Goal: Task Accomplishment & Management: Complete application form

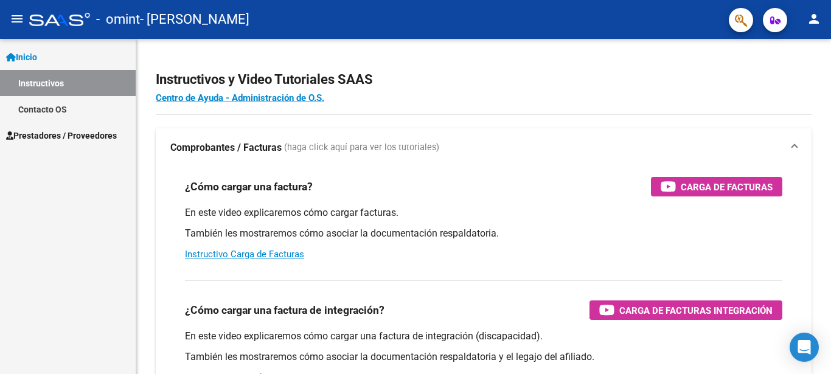
click at [63, 138] on span "Prestadores / Proveedores" at bounding box center [61, 135] width 111 height 13
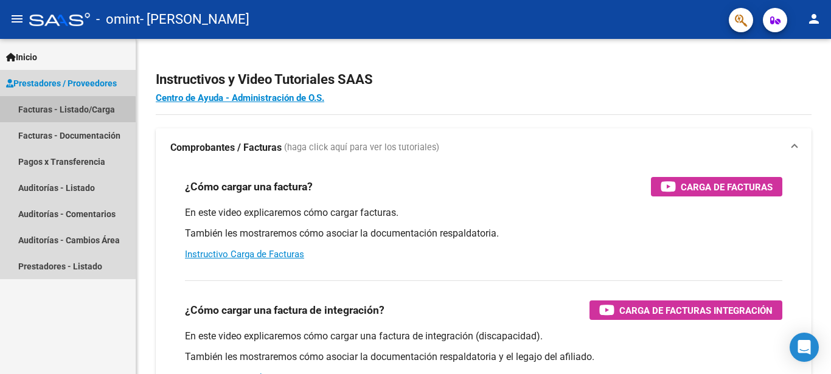
click at [58, 111] on link "Facturas - Listado/Carga" at bounding box center [68, 109] width 136 height 26
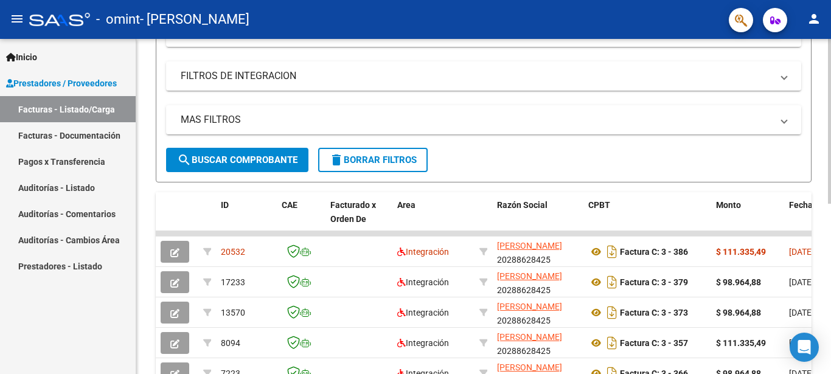
scroll to position [248, 0]
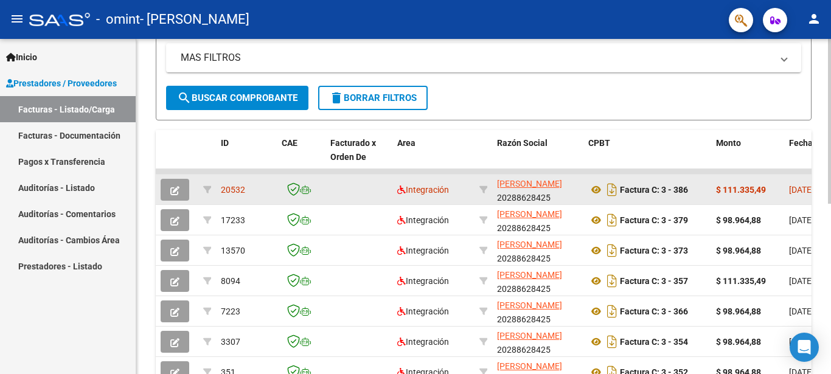
click at [232, 188] on span "20532" at bounding box center [233, 190] width 24 height 10
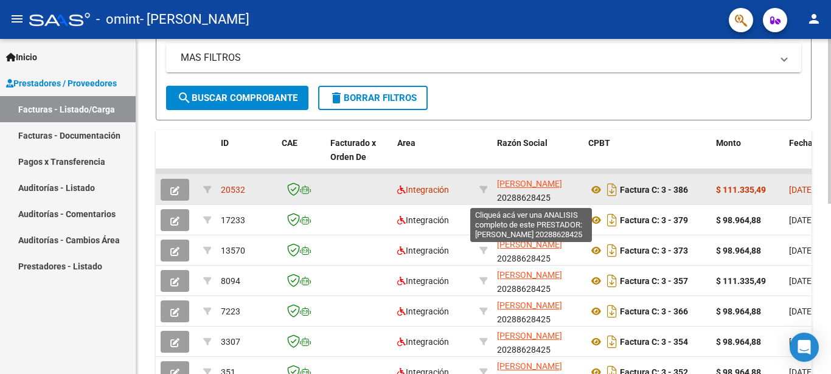
click at [513, 188] on span "[PERSON_NAME]" at bounding box center [529, 184] width 65 height 10
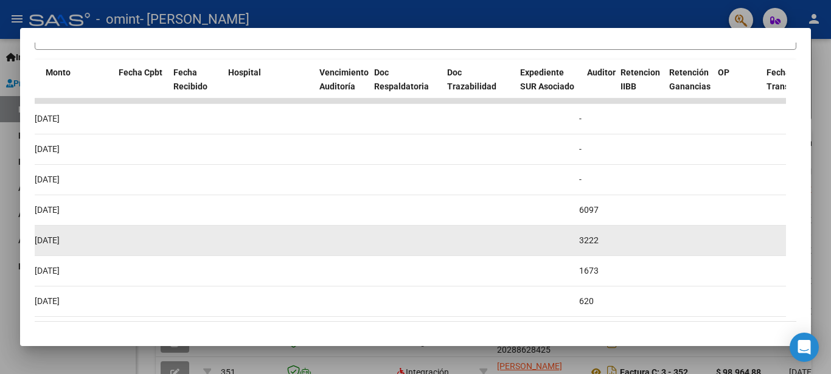
scroll to position [0, 570]
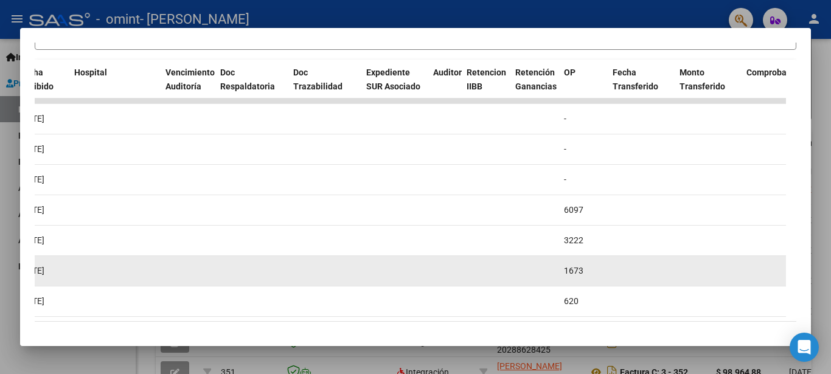
drag, startPoint x: 251, startPoint y: 247, endPoint x: 544, endPoint y: 278, distance: 294.8
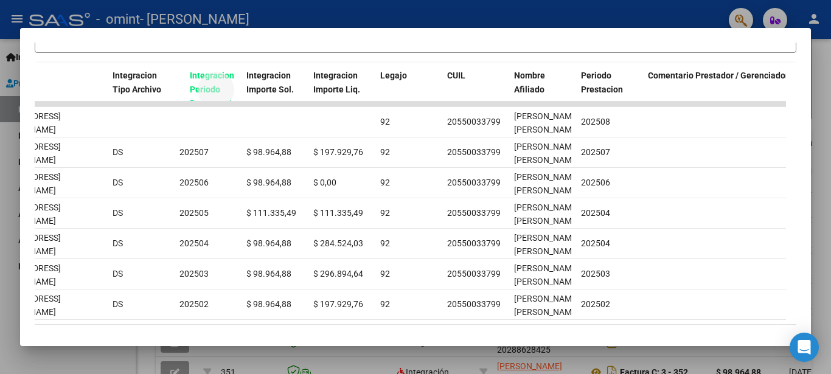
scroll to position [242, 0]
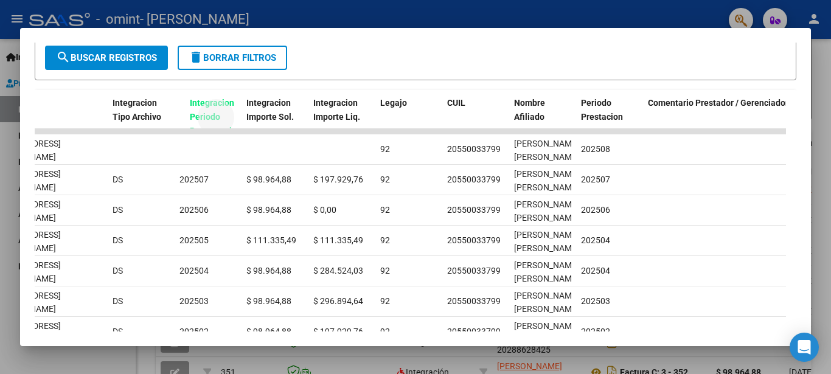
drag, startPoint x: 183, startPoint y: 49, endPoint x: 193, endPoint y: 34, distance: 17.9
click at [193, 90] on datatable-header "ID CAE Facturado x Orden De Area CPBT Monto Fecha Cpbt Fecha Recibido Hospital …" at bounding box center [410, 109] width 751 height 39
click at [193, 111] on span "Integracion Periodo Presentacion" at bounding box center [205, 117] width 52 height 38
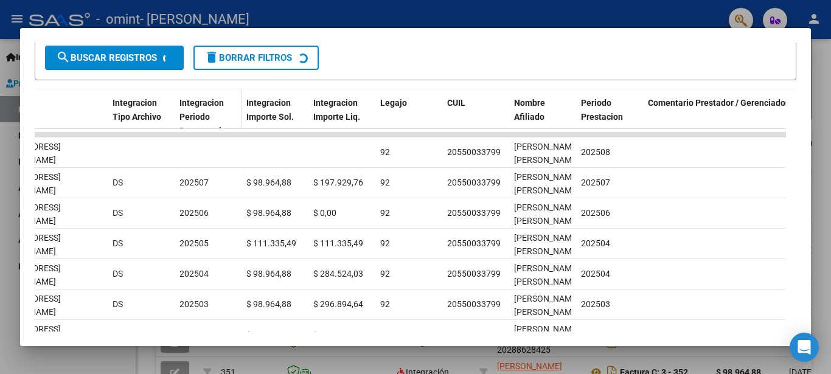
scroll to position [0, 1587]
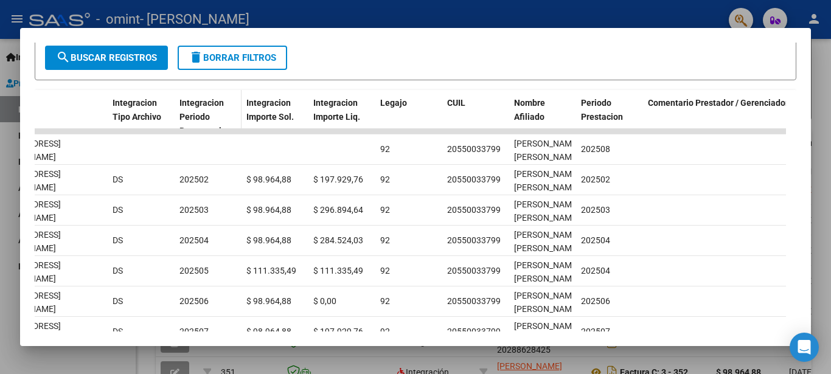
click at [204, 121] on span "Integracion Periodo Presentacion" at bounding box center [205, 117] width 52 height 38
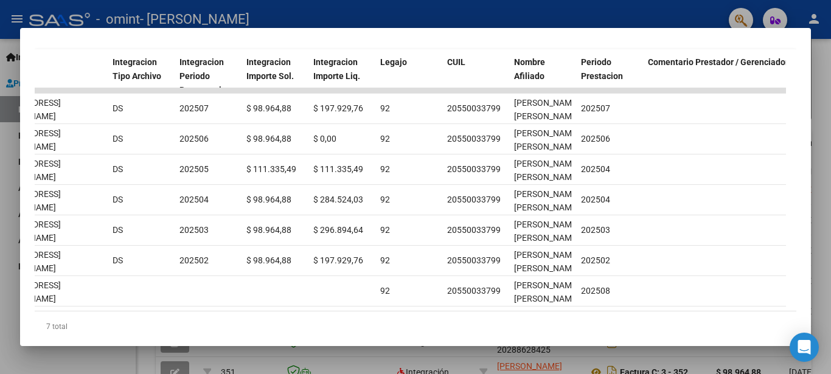
scroll to position [285, 0]
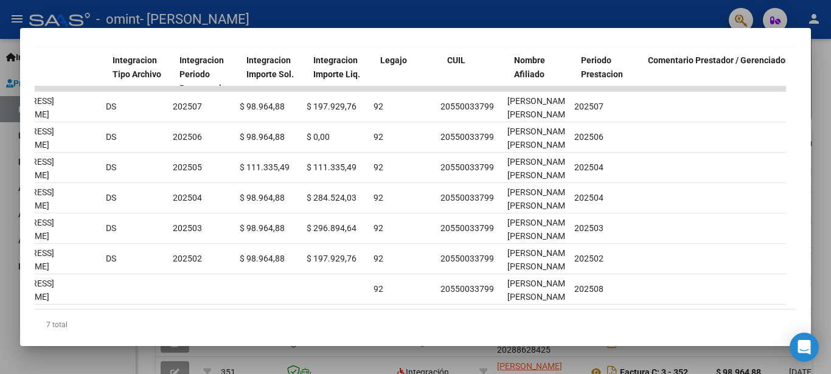
click at [657, 309] on datatable-body "17233 Integración Factura C: 3 - 379 $ 98.964,88 01/08/2025 08/08/2025 - 08/08/…" at bounding box center [410, 197] width 751 height 223
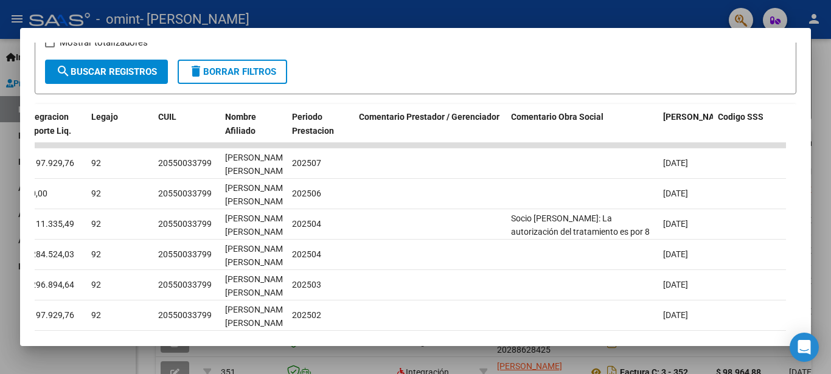
scroll to position [263, 0]
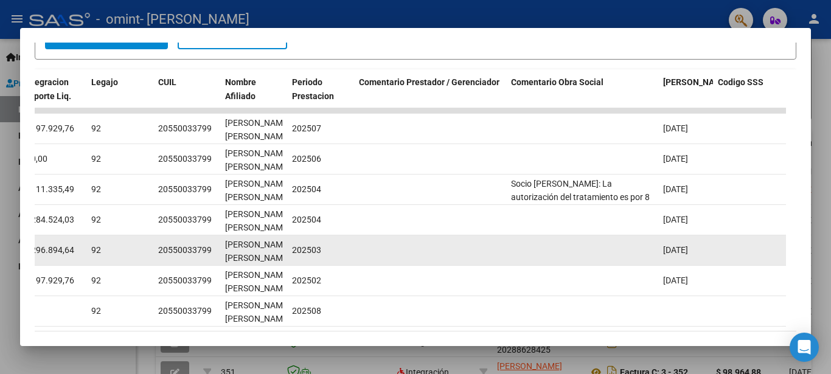
click at [580, 260] on datatable-body-cell at bounding box center [582, 250] width 152 height 30
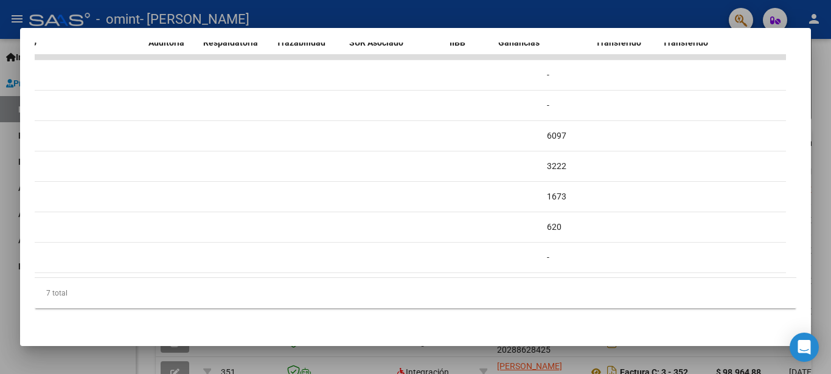
scroll to position [0, 0]
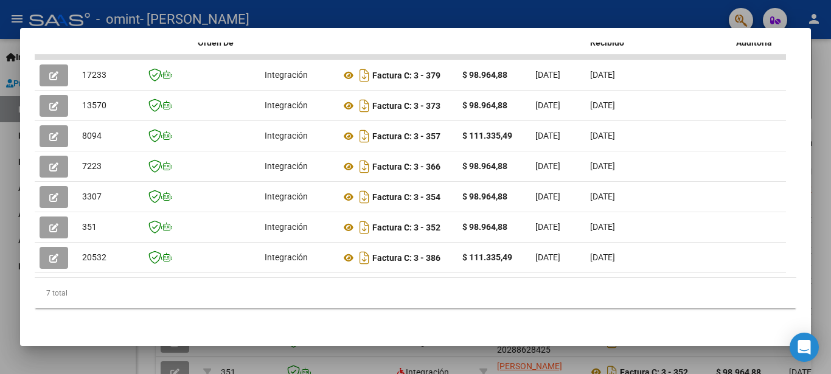
drag, startPoint x: 568, startPoint y: 329, endPoint x: 53, endPoint y: 289, distance: 516.5
click at [53, 277] on datatable-body "17233 Integración Factura C: 3 - 379 $ 98.964,88 01/08/2025 08/08/2025 - 08/08/…" at bounding box center [410, 166] width 751 height 223
click at [80, 353] on div at bounding box center [415, 187] width 831 height 374
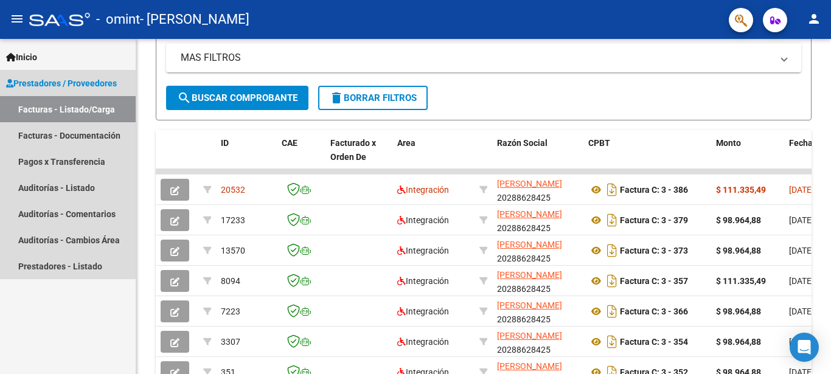
click at [81, 110] on link "Facturas - Listado/Carga" at bounding box center [68, 109] width 136 height 26
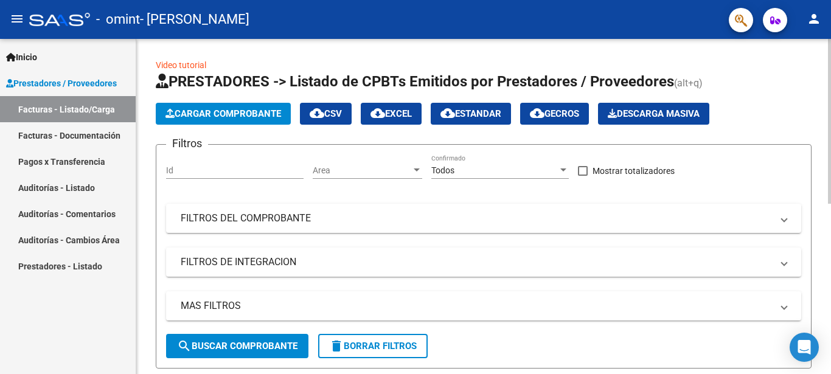
click at [231, 108] on span "Cargar Comprobante" at bounding box center [223, 113] width 116 height 11
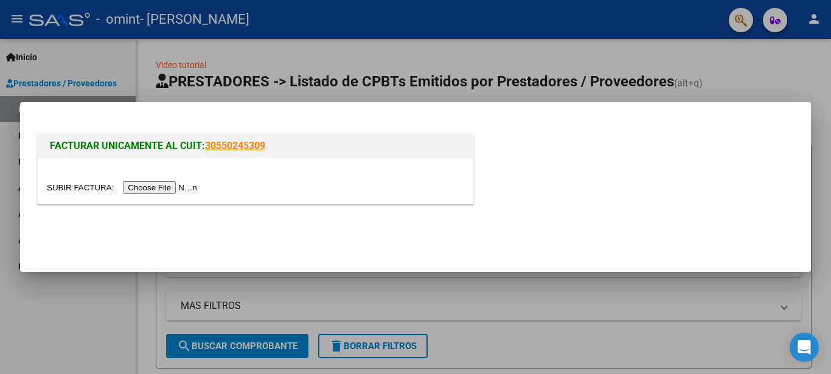
click at [144, 52] on div at bounding box center [415, 187] width 831 height 374
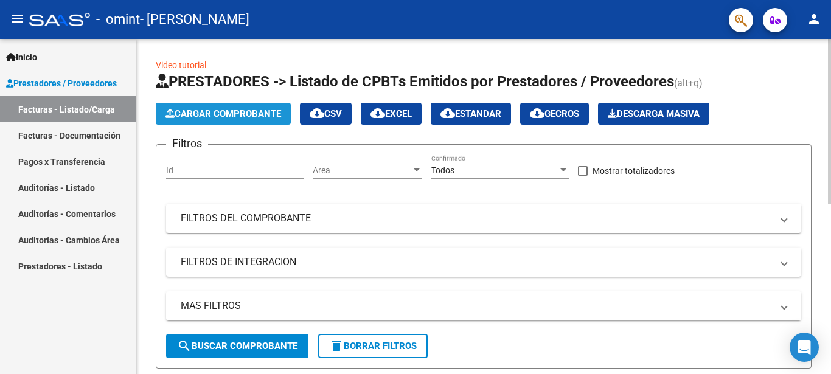
click at [227, 116] on span "Cargar Comprobante" at bounding box center [223, 113] width 116 height 11
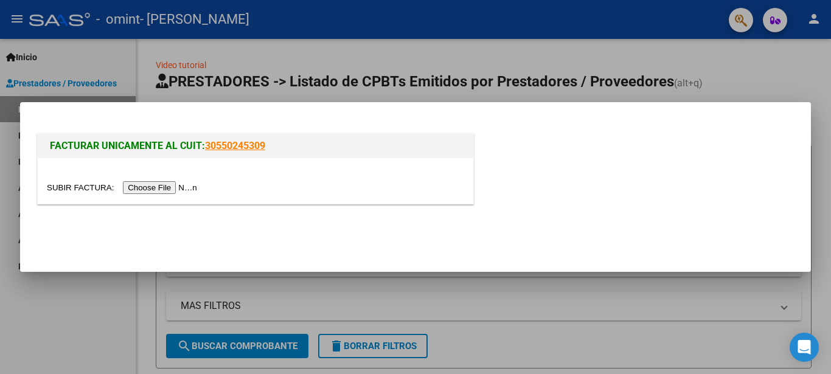
click at [72, 187] on input "file" at bounding box center [124, 187] width 154 height 13
click at [60, 300] on div at bounding box center [415, 187] width 831 height 374
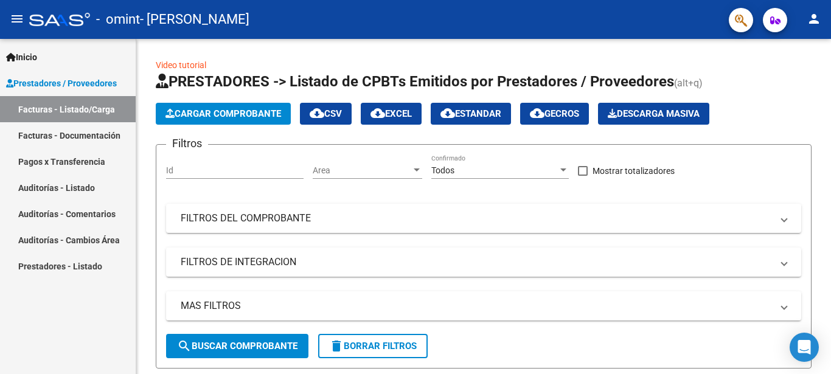
click at [35, 81] on span "Prestadores / Proveedores" at bounding box center [61, 83] width 111 height 13
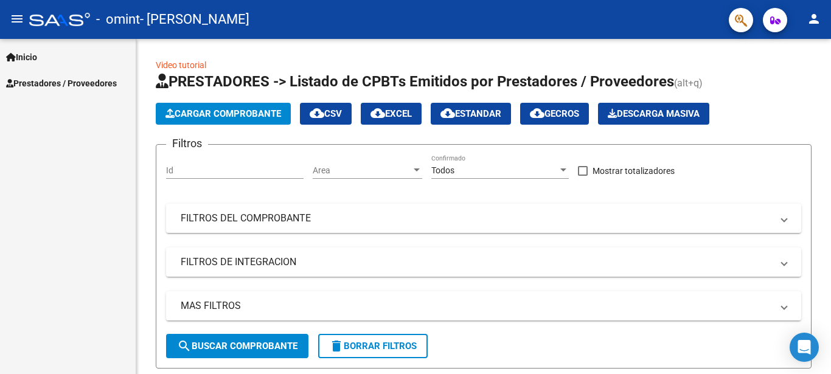
drag, startPoint x: 35, startPoint y: 60, endPoint x: 43, endPoint y: 59, distance: 8.0
click at [34, 60] on span "Inicio" at bounding box center [21, 56] width 31 height 13
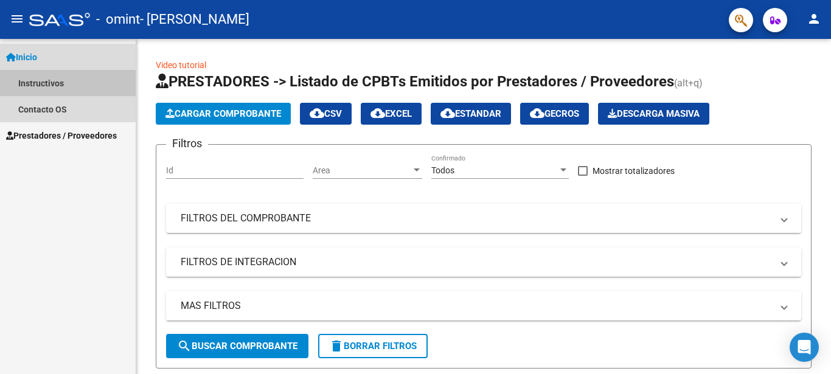
click at [49, 85] on link "Instructivos" at bounding box center [68, 83] width 136 height 26
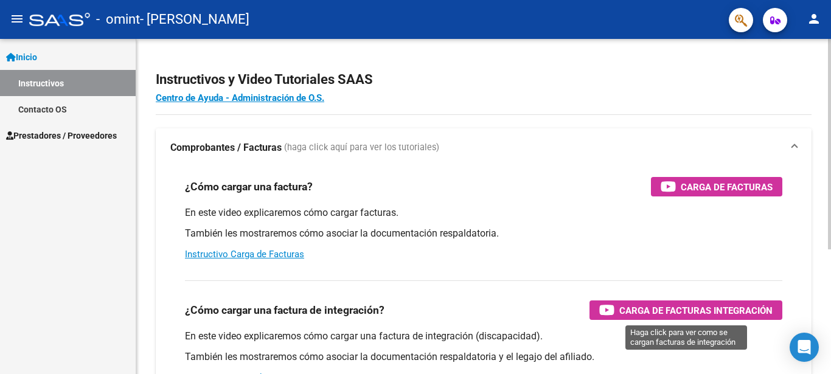
click at [728, 310] on span "Carga de Facturas Integración" at bounding box center [695, 310] width 153 height 15
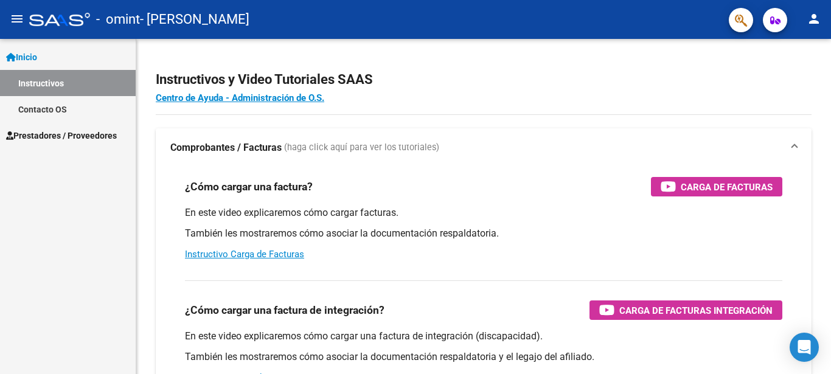
click at [28, 134] on span "Prestadores / Proveedores" at bounding box center [61, 135] width 111 height 13
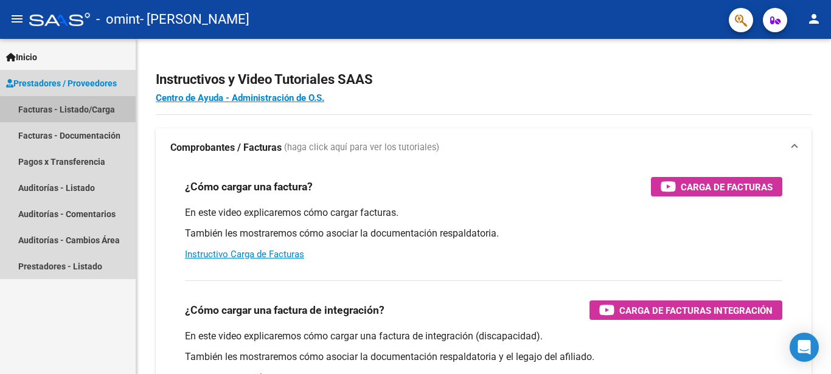
click at [91, 111] on link "Facturas - Listado/Carga" at bounding box center [68, 109] width 136 height 26
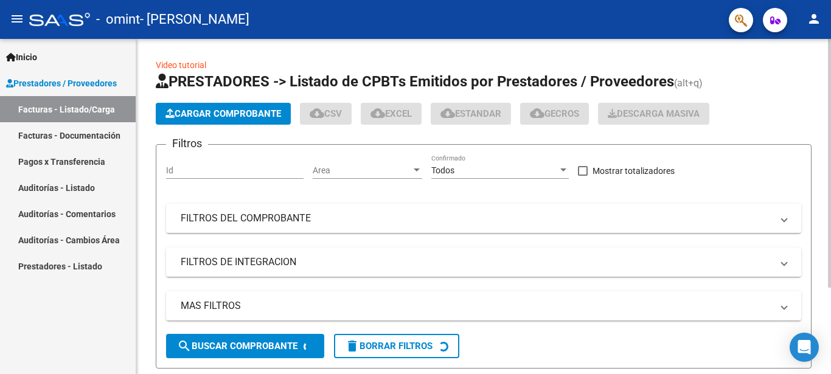
click at [222, 116] on span "Cargar Comprobante" at bounding box center [223, 113] width 116 height 11
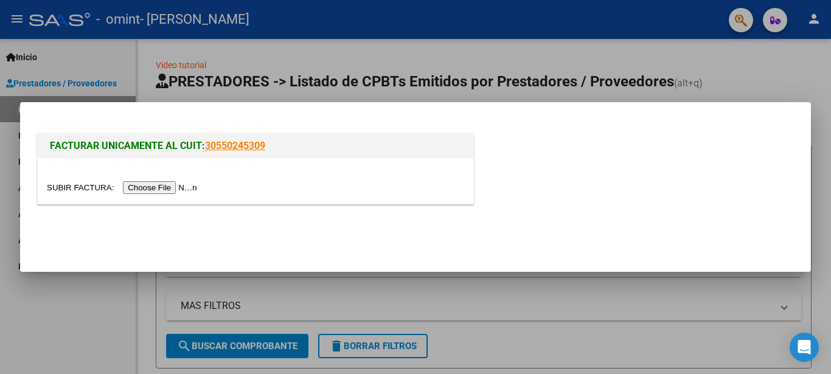
click at [80, 184] on input "file" at bounding box center [124, 187] width 154 height 13
click at [69, 187] on input "file" at bounding box center [124, 187] width 154 height 13
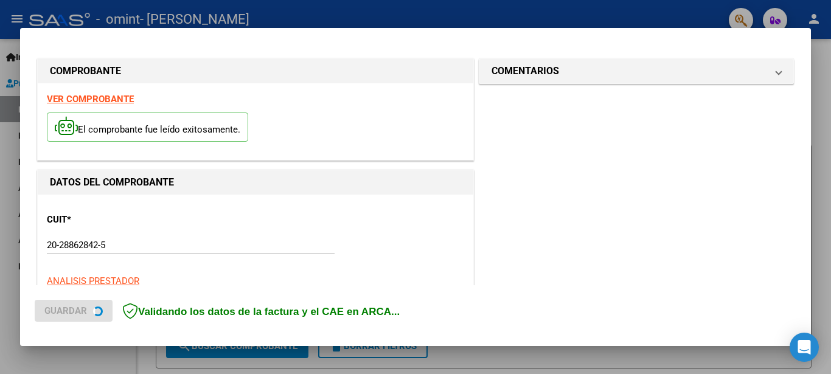
scroll to position [289, 0]
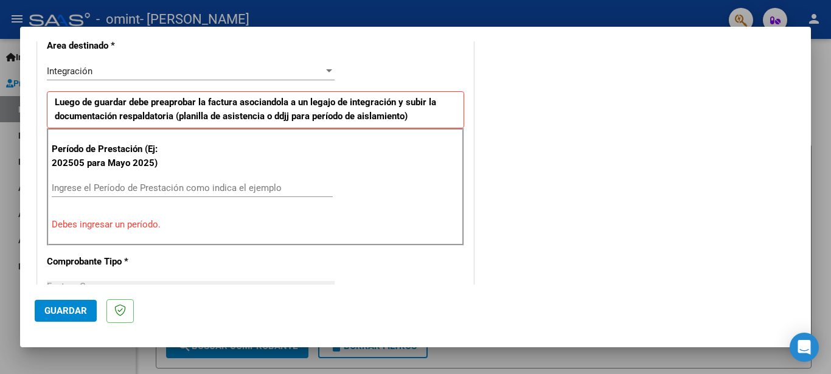
click at [204, 71] on div "Integración" at bounding box center [185, 71] width 277 height 11
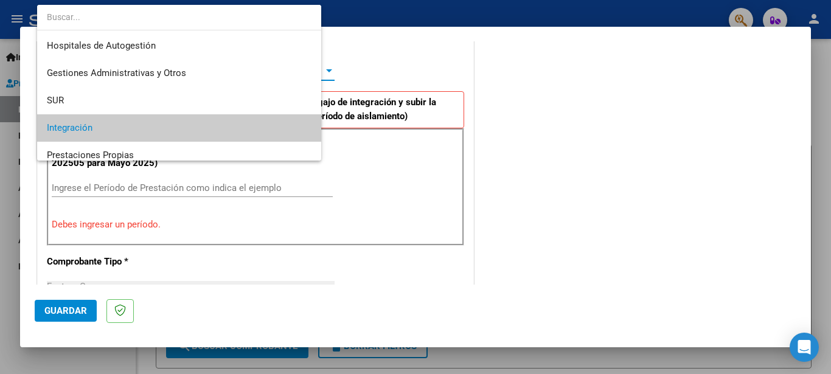
scroll to position [57, 0]
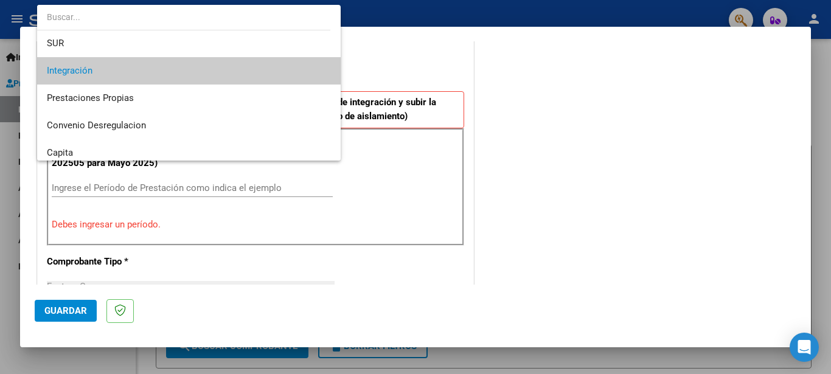
click at [204, 71] on span "Integración" at bounding box center [189, 70] width 284 height 27
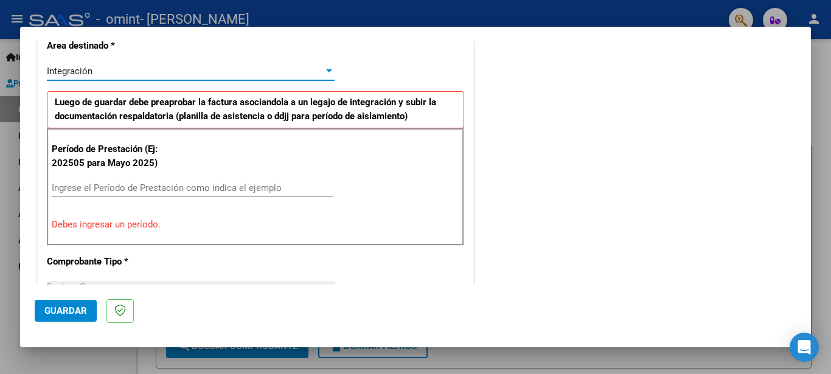
click at [230, 184] on input "Ingrese el Período de Prestación como indica el ejemplo" at bounding box center [192, 187] width 281 height 11
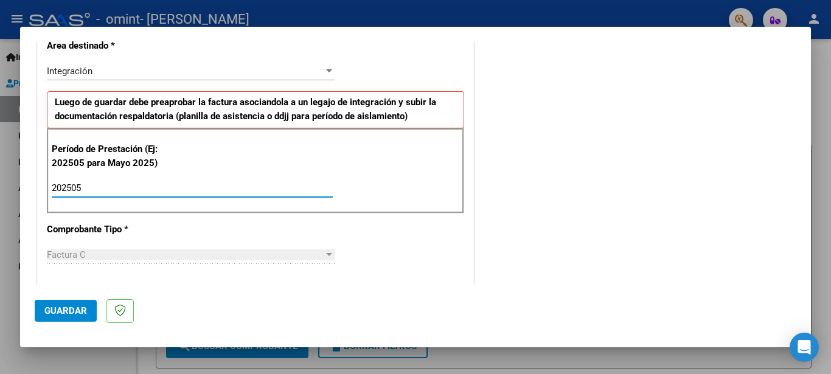
type input "202505"
click at [90, 257] on div "Factura C" at bounding box center [185, 254] width 277 height 11
drag, startPoint x: 593, startPoint y: 254, endPoint x: 585, endPoint y: 223, distance: 31.6
click at [593, 253] on div "COMENTARIOS Comentarios del Prestador / Gerenciador:" at bounding box center [636, 294] width 320 height 1057
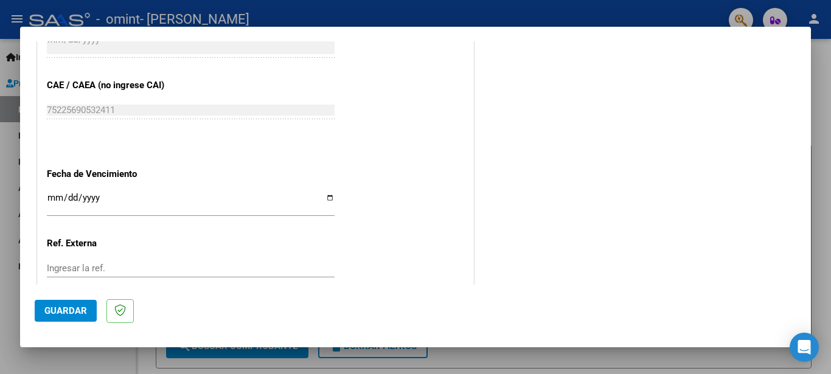
scroll to position [812, 0]
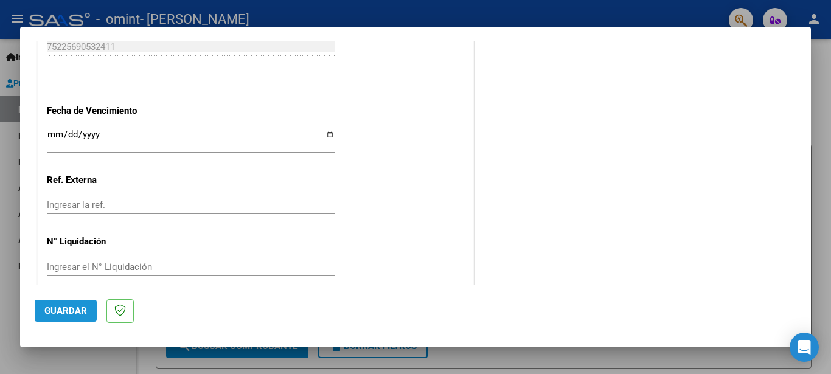
click at [69, 308] on span "Guardar" at bounding box center [65, 310] width 43 height 11
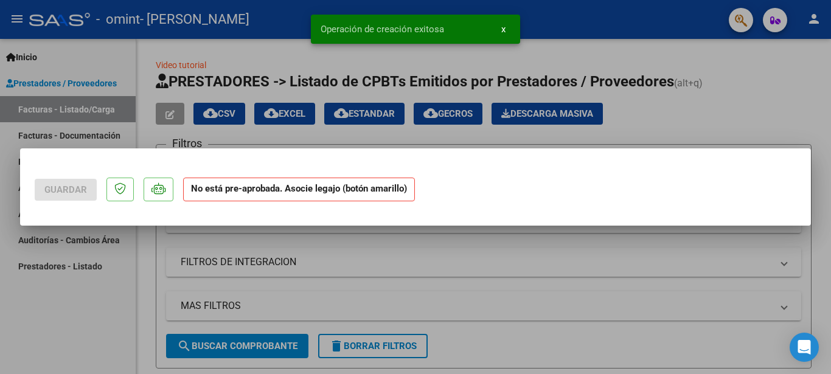
scroll to position [0, 0]
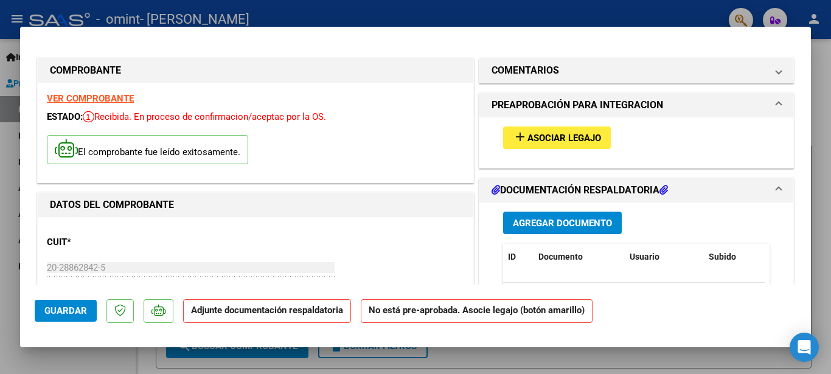
click at [676, 128] on div "add Asociar Legajo" at bounding box center [636, 137] width 285 height 41
click at [559, 137] on span "Asociar Legajo" at bounding box center [564, 138] width 74 height 11
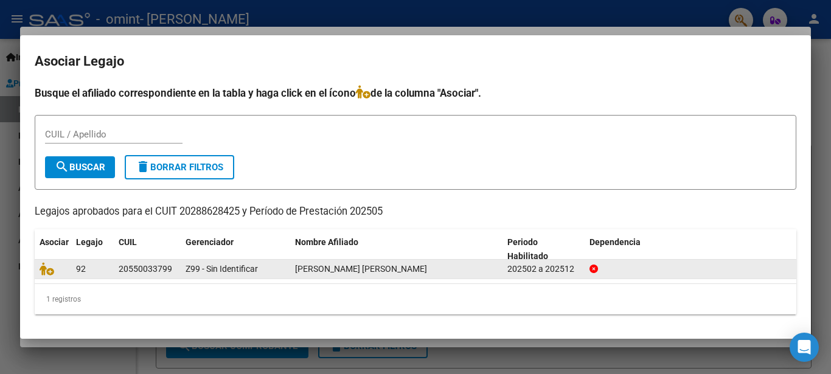
click at [104, 271] on div "92" at bounding box center [92, 269] width 33 height 14
click at [184, 263] on datatable-body-cell "Z99 - Sin Identificar" at bounding box center [235, 269] width 109 height 19
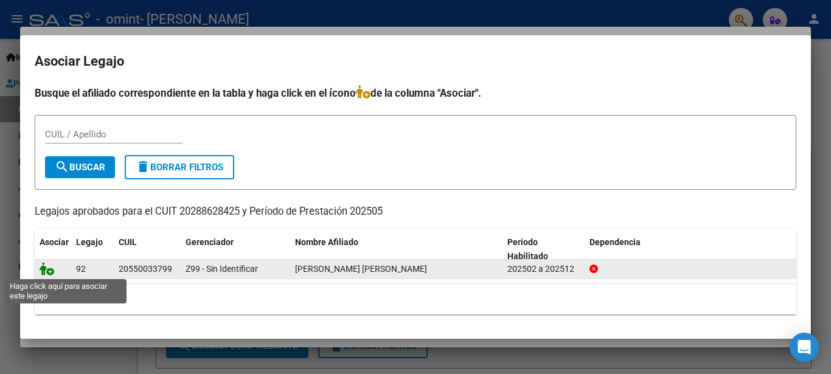
click at [47, 268] on icon at bounding box center [47, 268] width 15 height 13
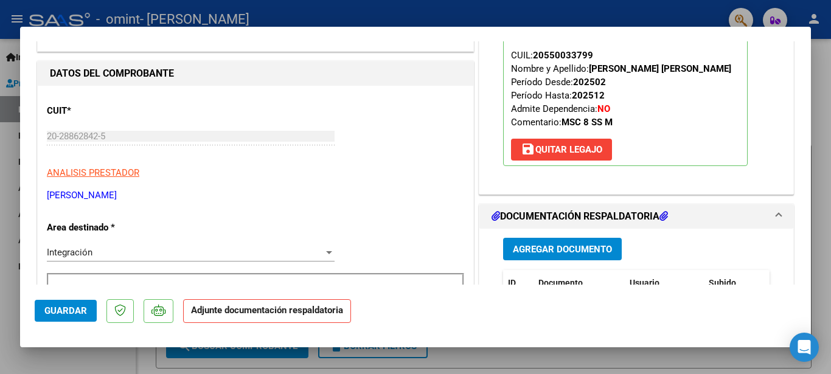
scroll to position [197, 0]
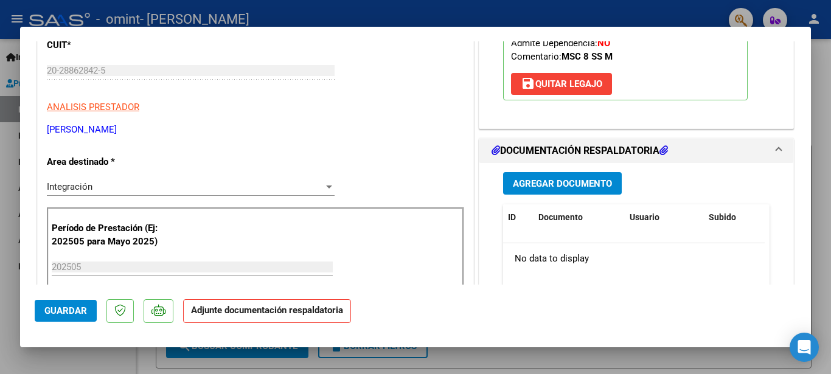
click at [525, 185] on span "Agregar Documento" at bounding box center [562, 183] width 99 height 11
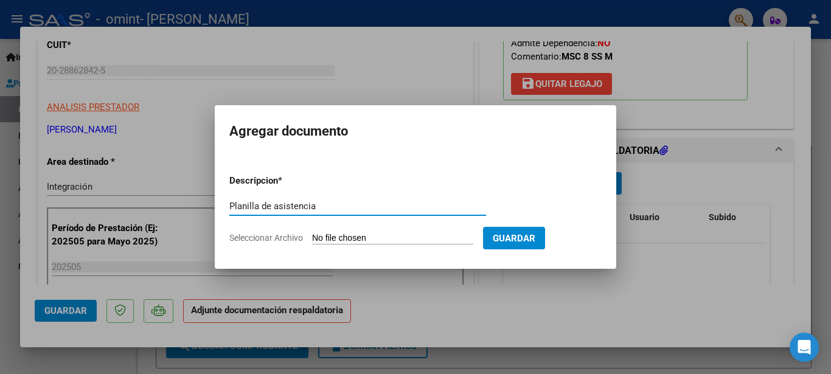
type input "Planilla de asistencia"
click at [348, 239] on input "Seleccionar Archivo" at bounding box center [392, 239] width 161 height 12
type input "C:\fakepath\[PERSON_NAME] planilla asistencia.pdf"
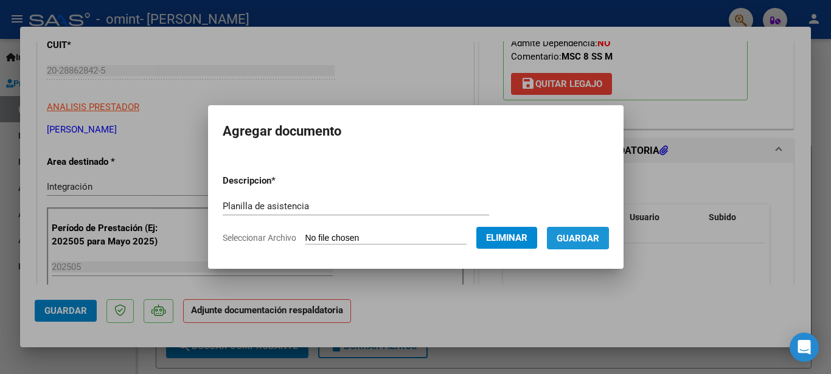
click at [599, 243] on button "Guardar" at bounding box center [578, 238] width 62 height 22
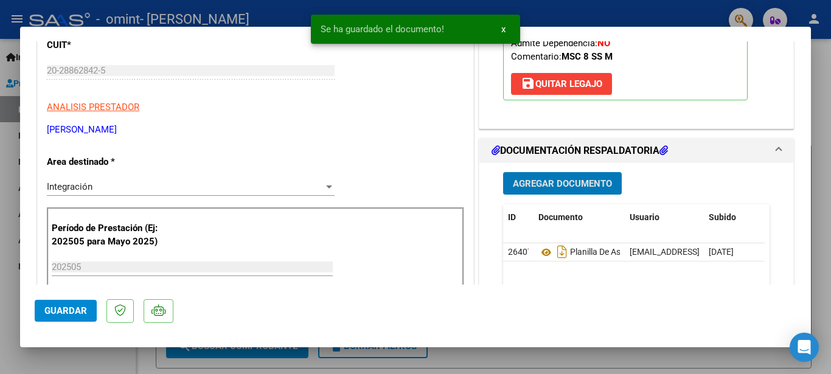
click at [75, 308] on span "Guardar" at bounding box center [65, 310] width 43 height 11
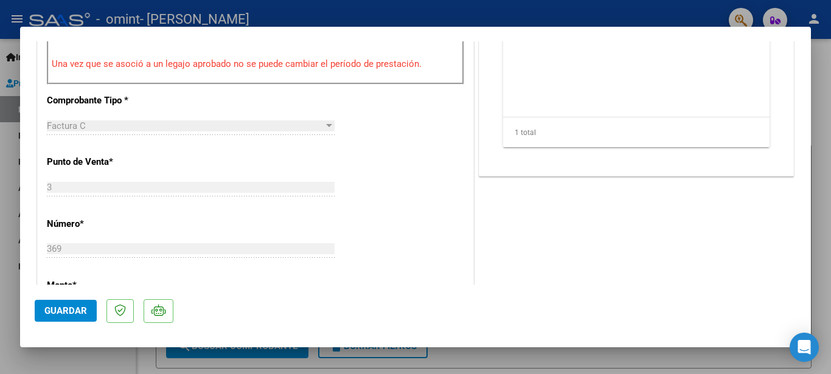
scroll to position [240, 0]
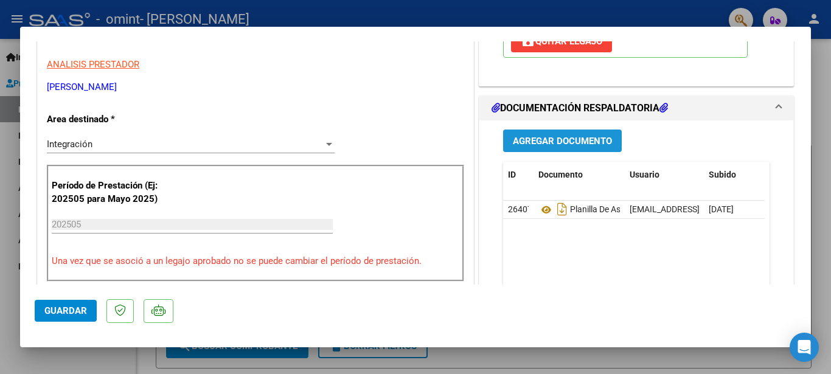
click at [551, 142] on span "Agregar Documento" at bounding box center [562, 141] width 99 height 11
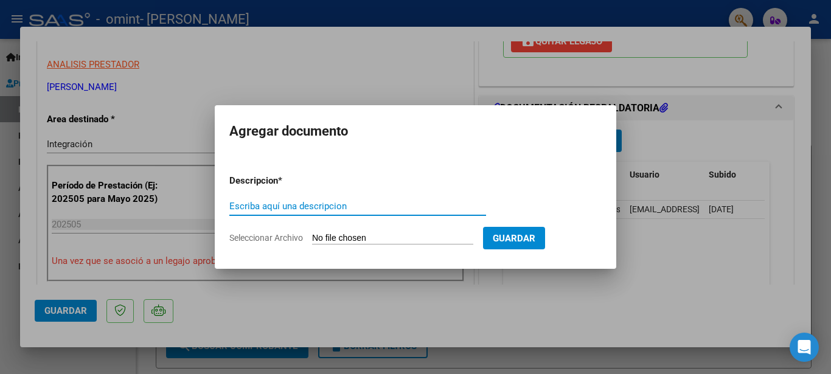
click at [679, 137] on div at bounding box center [415, 187] width 831 height 374
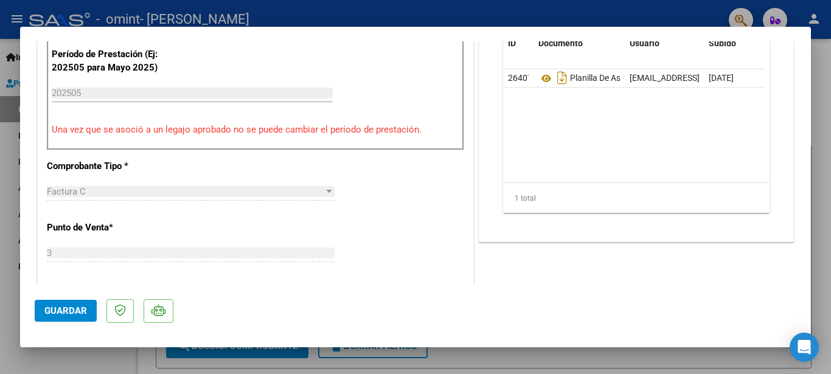
scroll to position [437, 0]
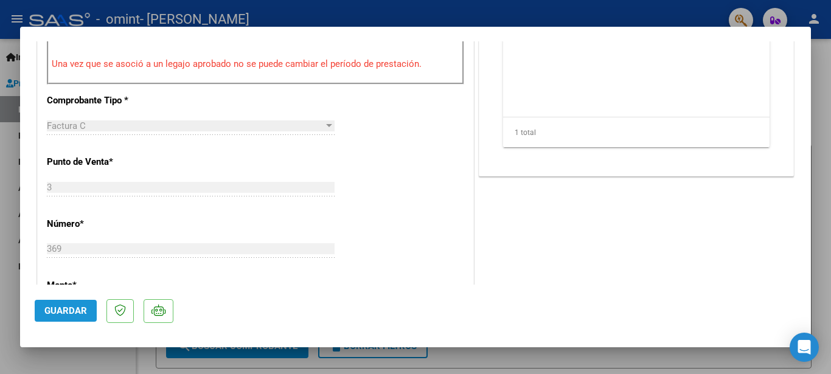
click at [71, 310] on span "Guardar" at bounding box center [65, 310] width 43 height 11
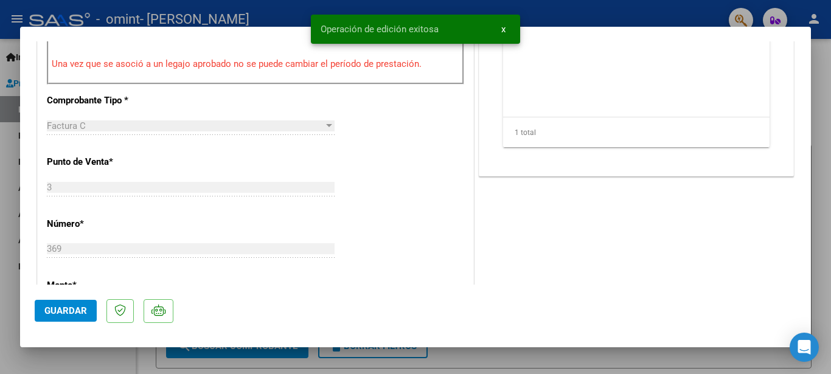
click at [502, 30] on span "x" at bounding box center [503, 29] width 4 height 11
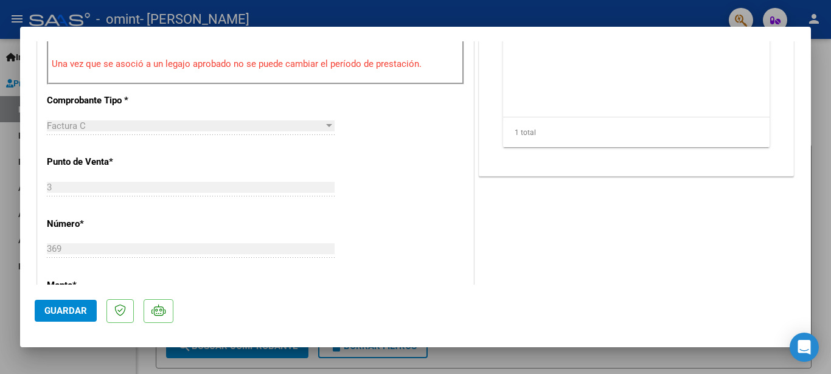
click at [817, 116] on div at bounding box center [415, 187] width 831 height 374
type input "$ 0,00"
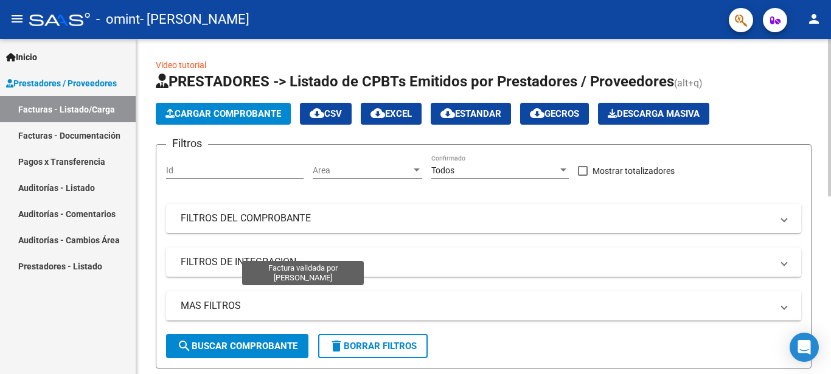
scroll to position [248, 0]
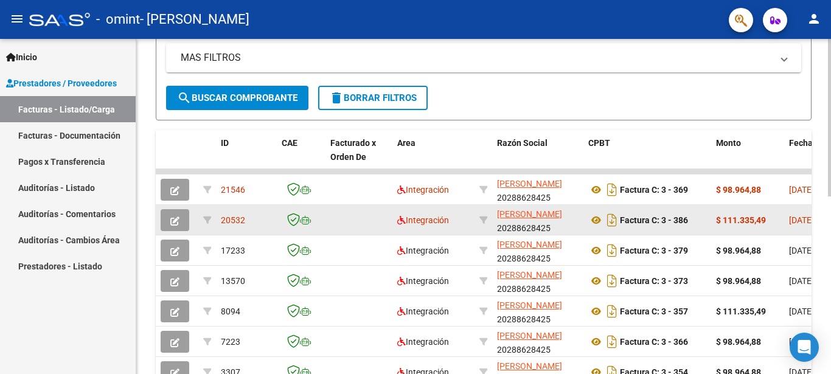
click at [177, 219] on icon "button" at bounding box center [174, 220] width 9 height 9
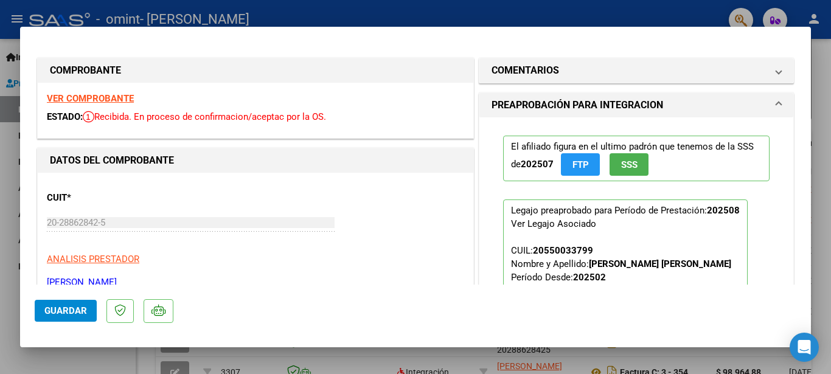
click at [817, 105] on div at bounding box center [415, 187] width 831 height 374
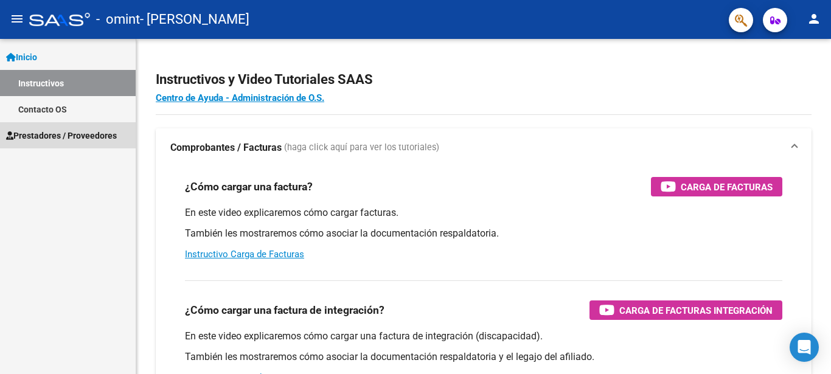
click at [52, 136] on span "Prestadores / Proveedores" at bounding box center [61, 135] width 111 height 13
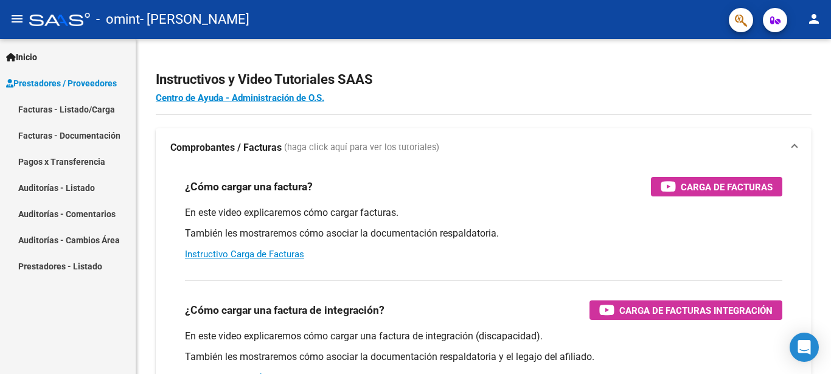
click at [78, 109] on link "Facturas - Listado/Carga" at bounding box center [68, 109] width 136 height 26
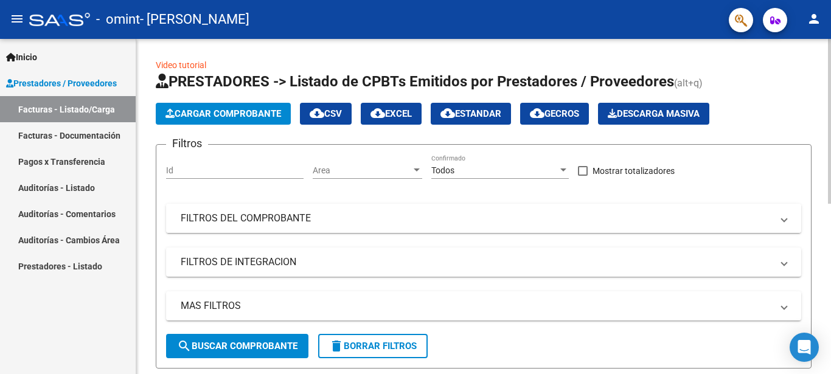
click at [359, 220] on mat-panel-title "FILTROS DEL COMPROBANTE" at bounding box center [476, 218] width 591 height 13
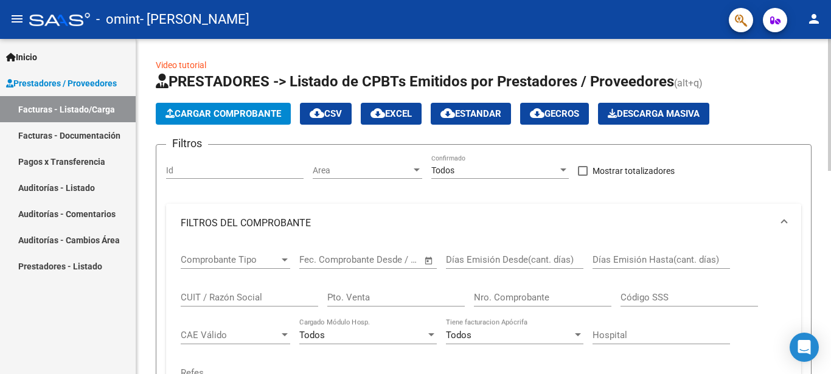
scroll to position [62, 0]
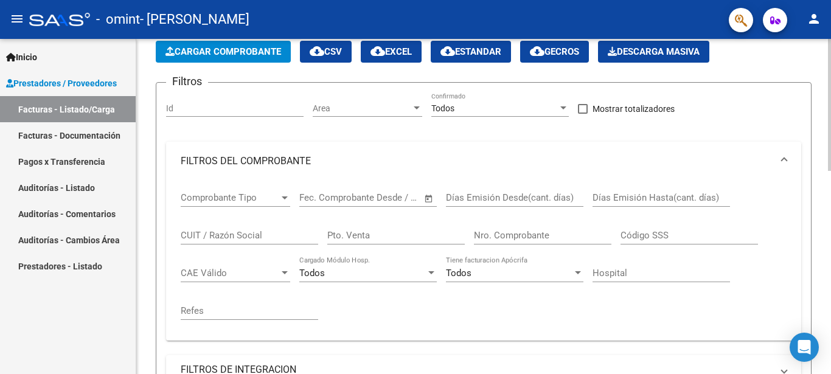
click at [404, 230] on div "Pto. Venta" at bounding box center [395, 231] width 137 height 26
type input "00003"
type input "00000396"
click at [259, 237] on input "CUIT / Razón Social" at bounding box center [249, 235] width 137 height 11
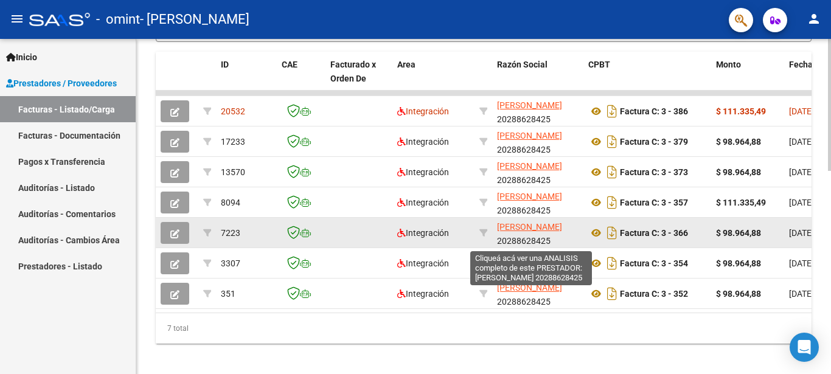
scroll to position [248, 0]
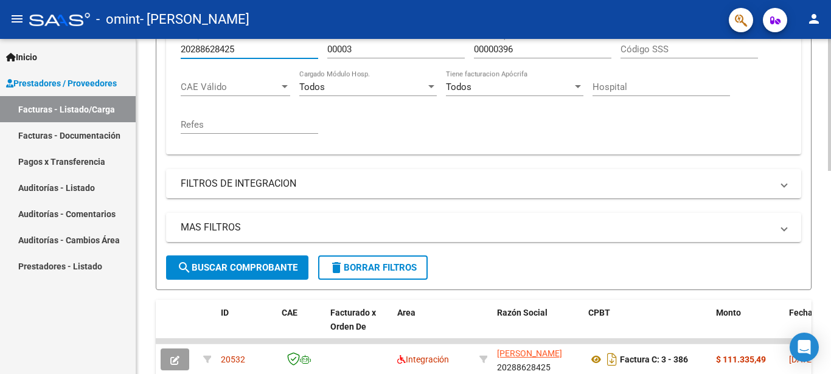
type input "20288628425"
click at [244, 261] on button "search Buscar Comprobante" at bounding box center [237, 267] width 142 height 24
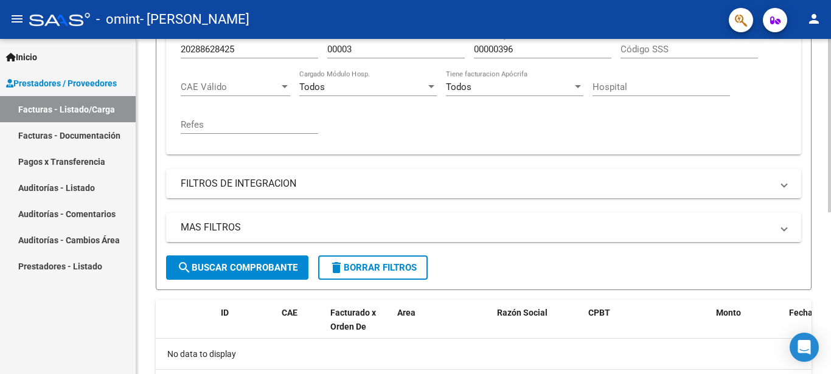
scroll to position [314, 0]
